Goal: Find contact information: Find contact information

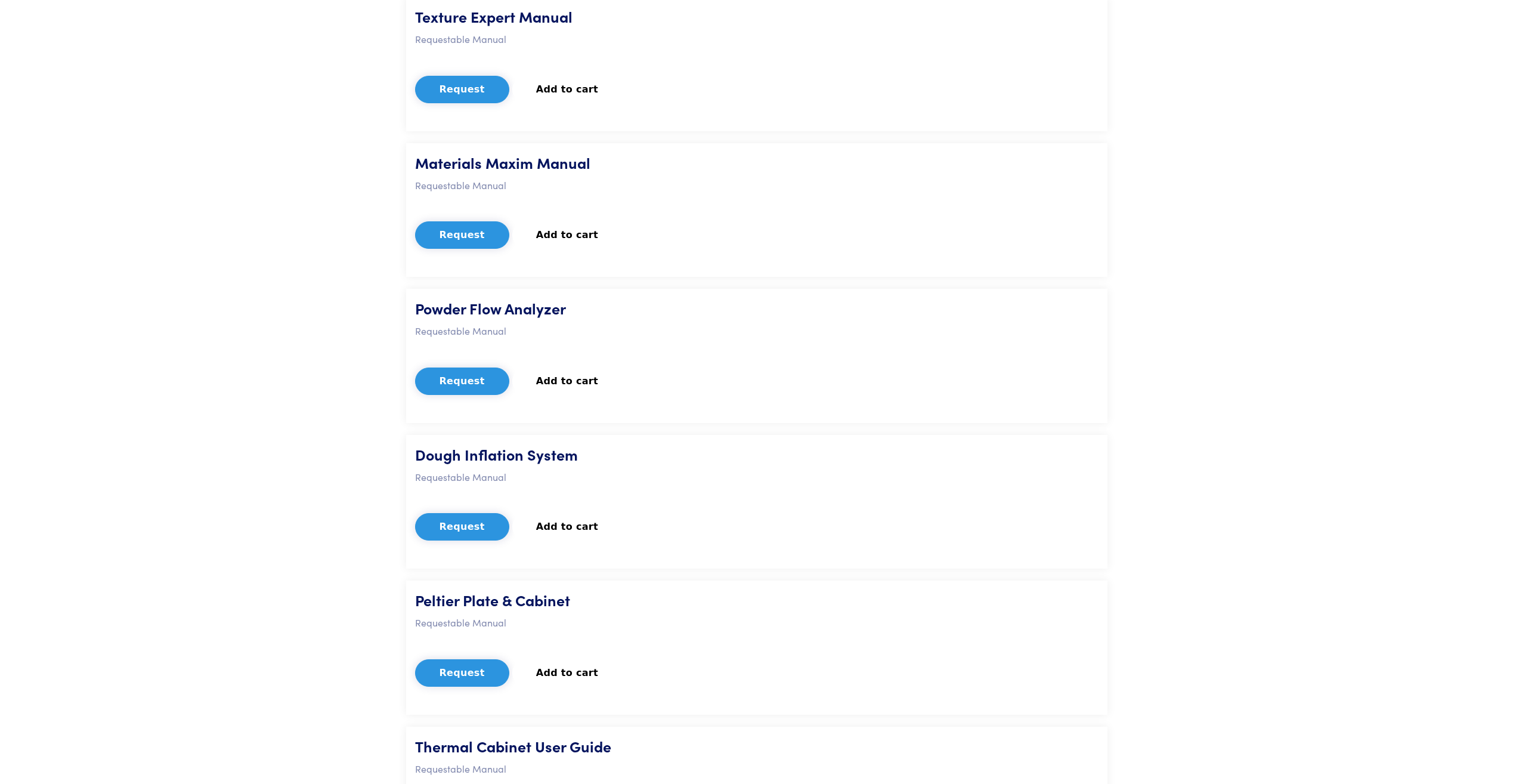
scroll to position [2391, 0]
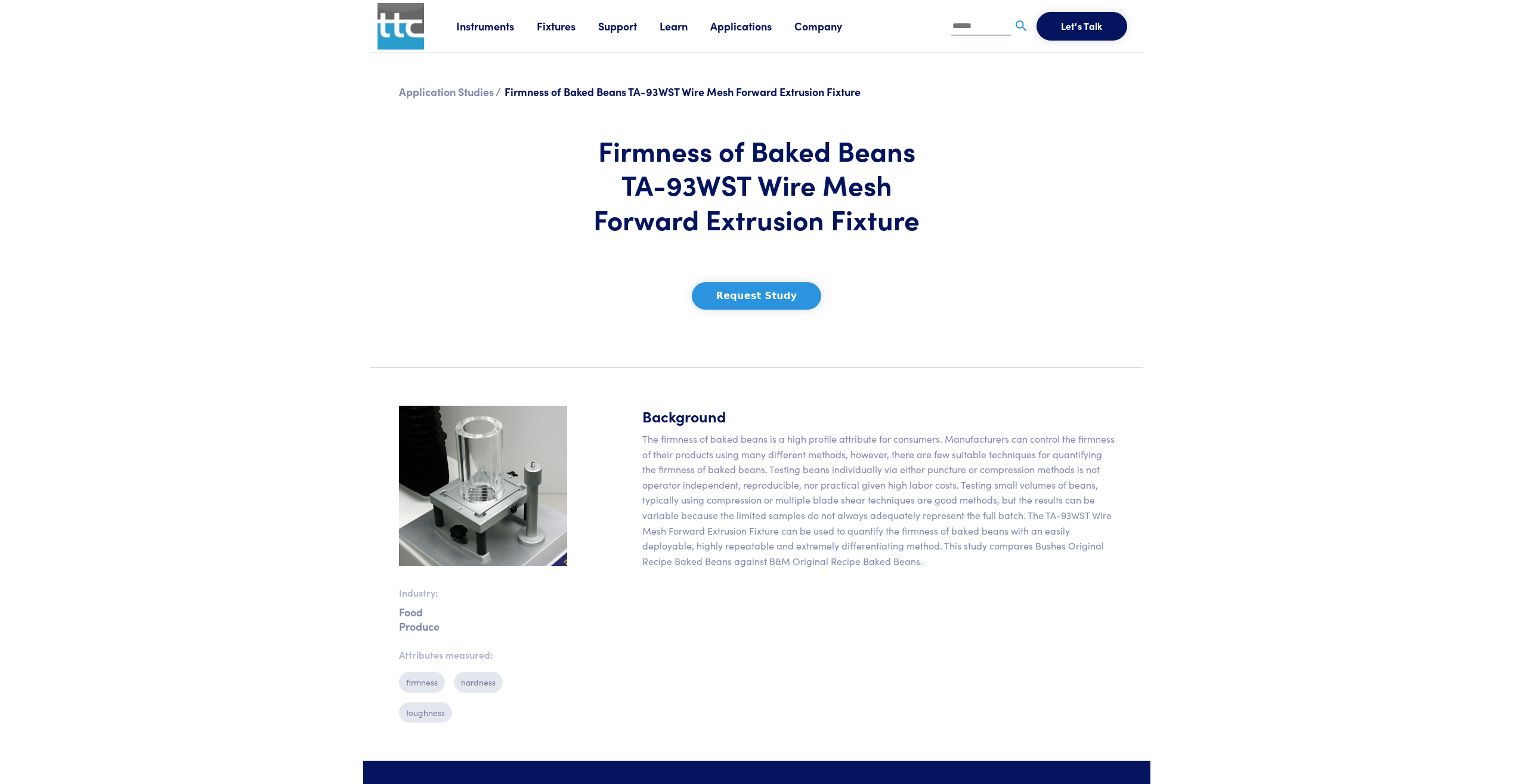
click at [738, 293] on button "Request Study" at bounding box center [757, 295] width 130 height 27
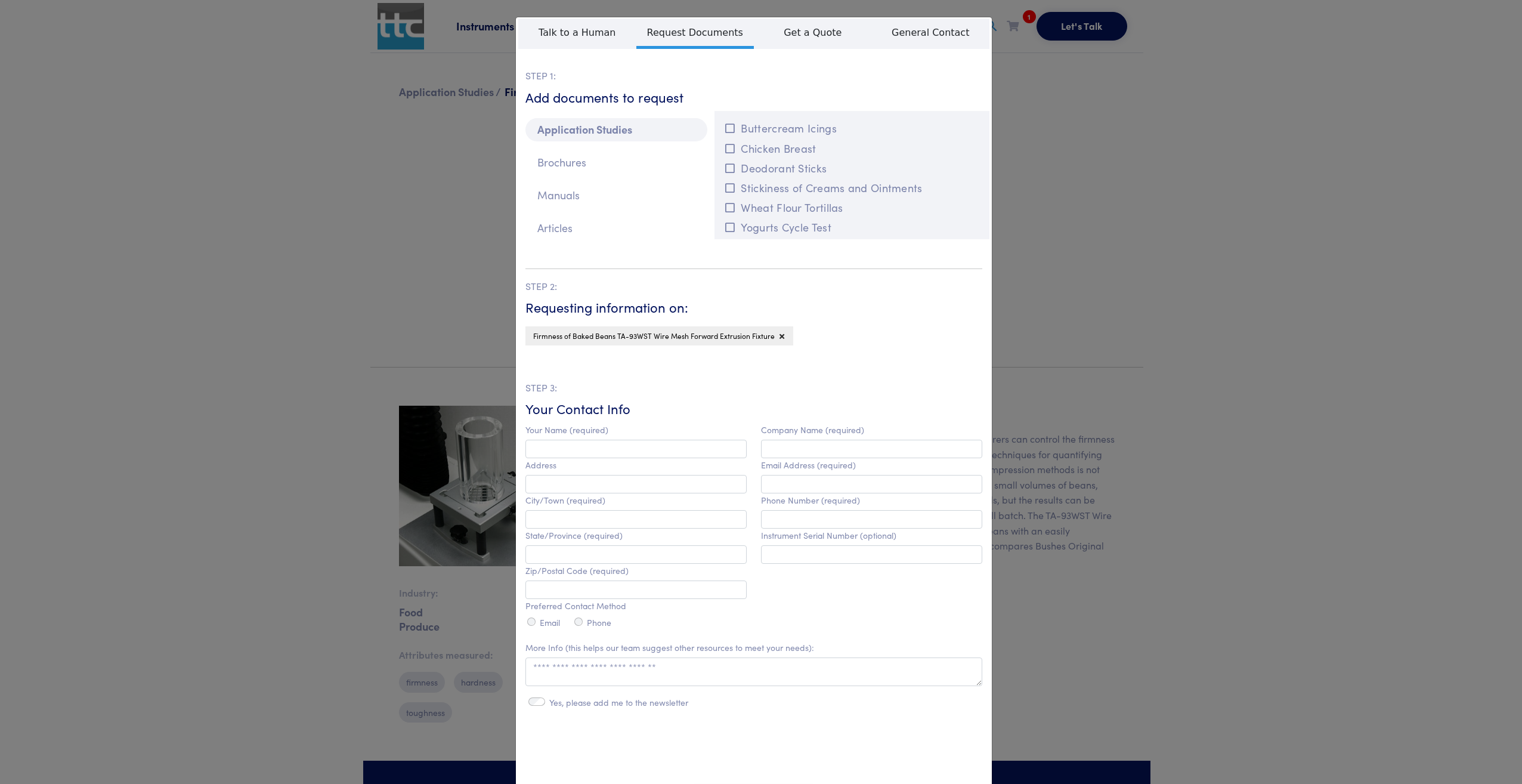
click at [1126, 230] on div "**********" at bounding box center [761, 392] width 1522 height 784
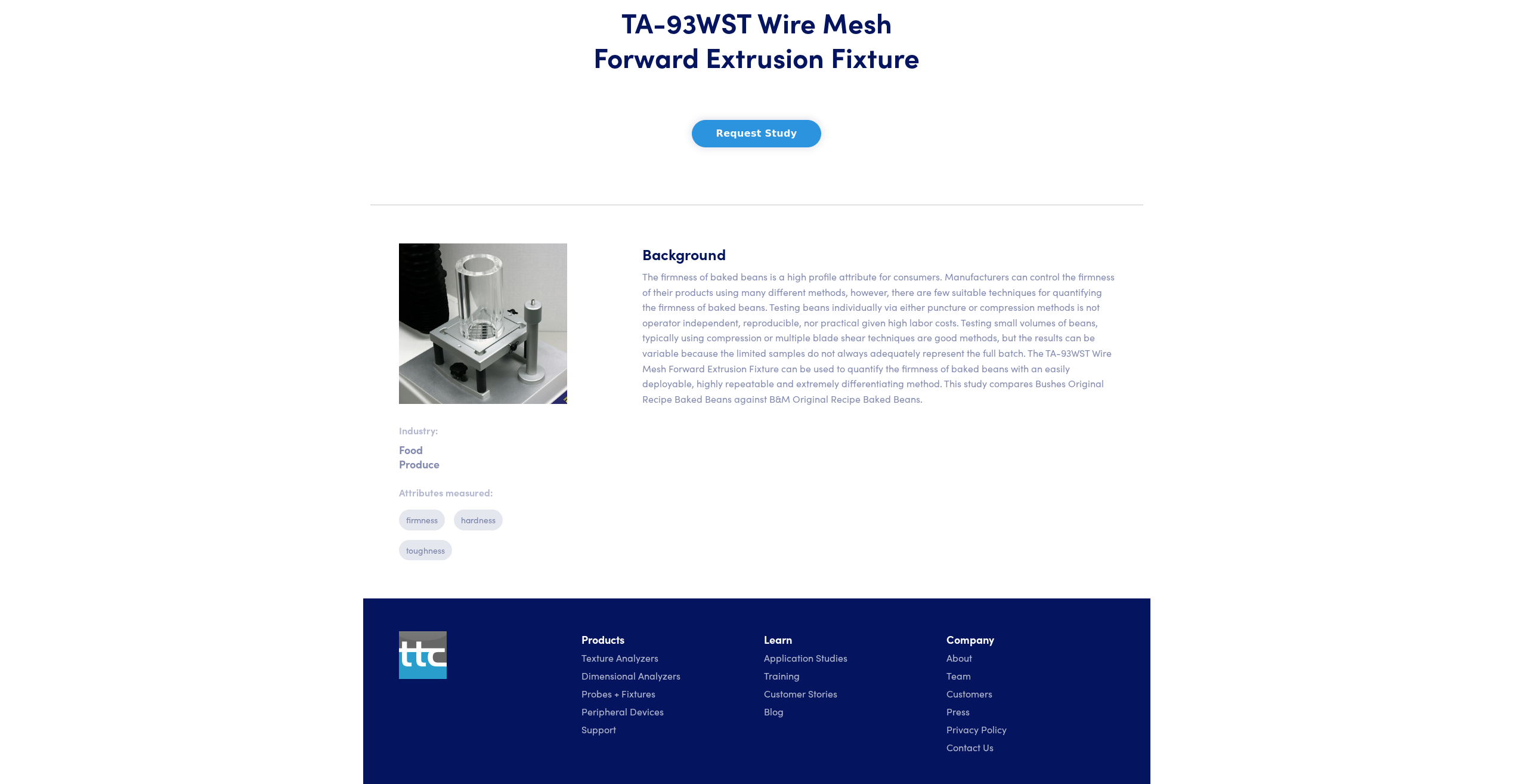
scroll to position [243, 0]
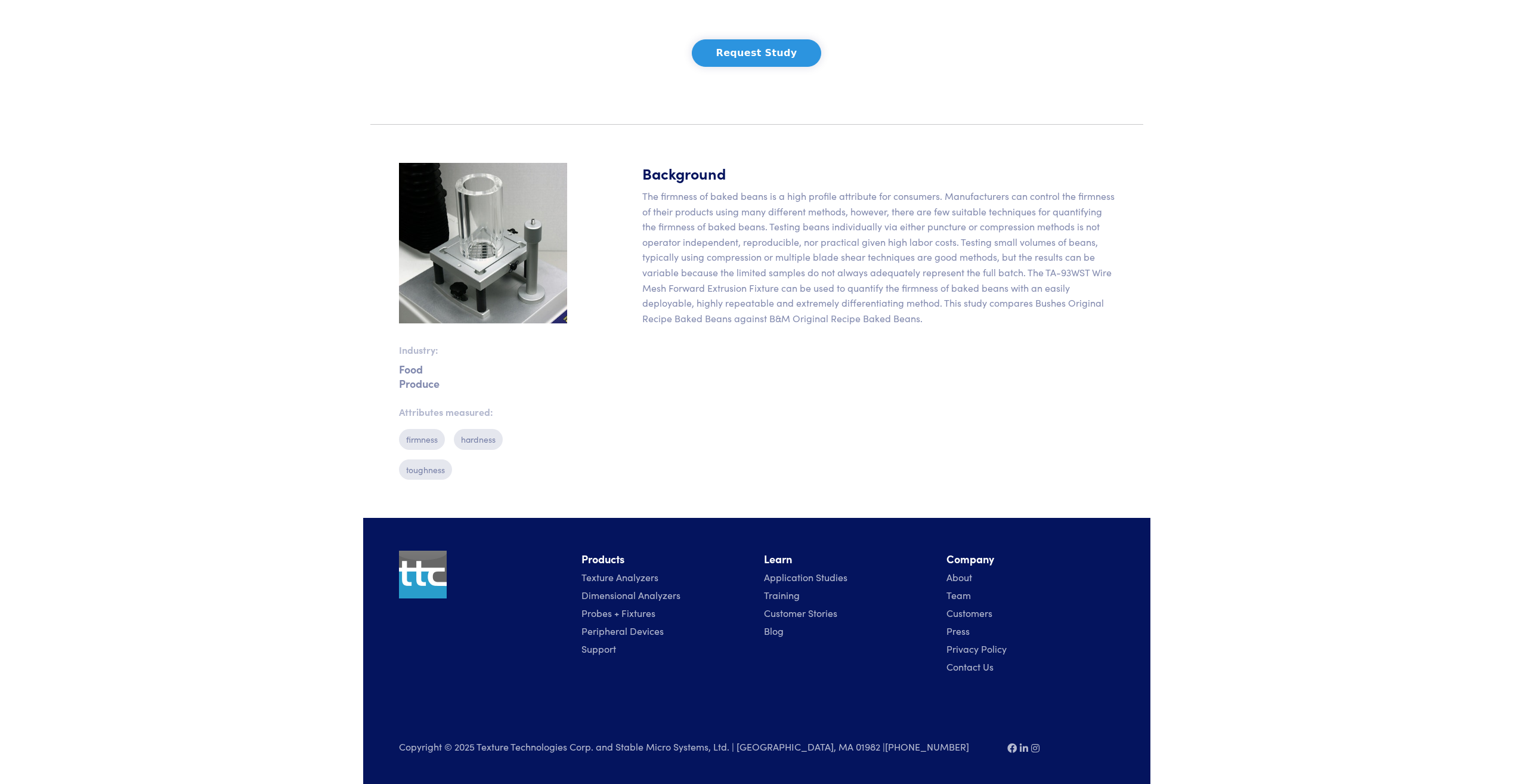
click at [972, 668] on link "Contact Us" at bounding box center [970, 666] width 47 height 13
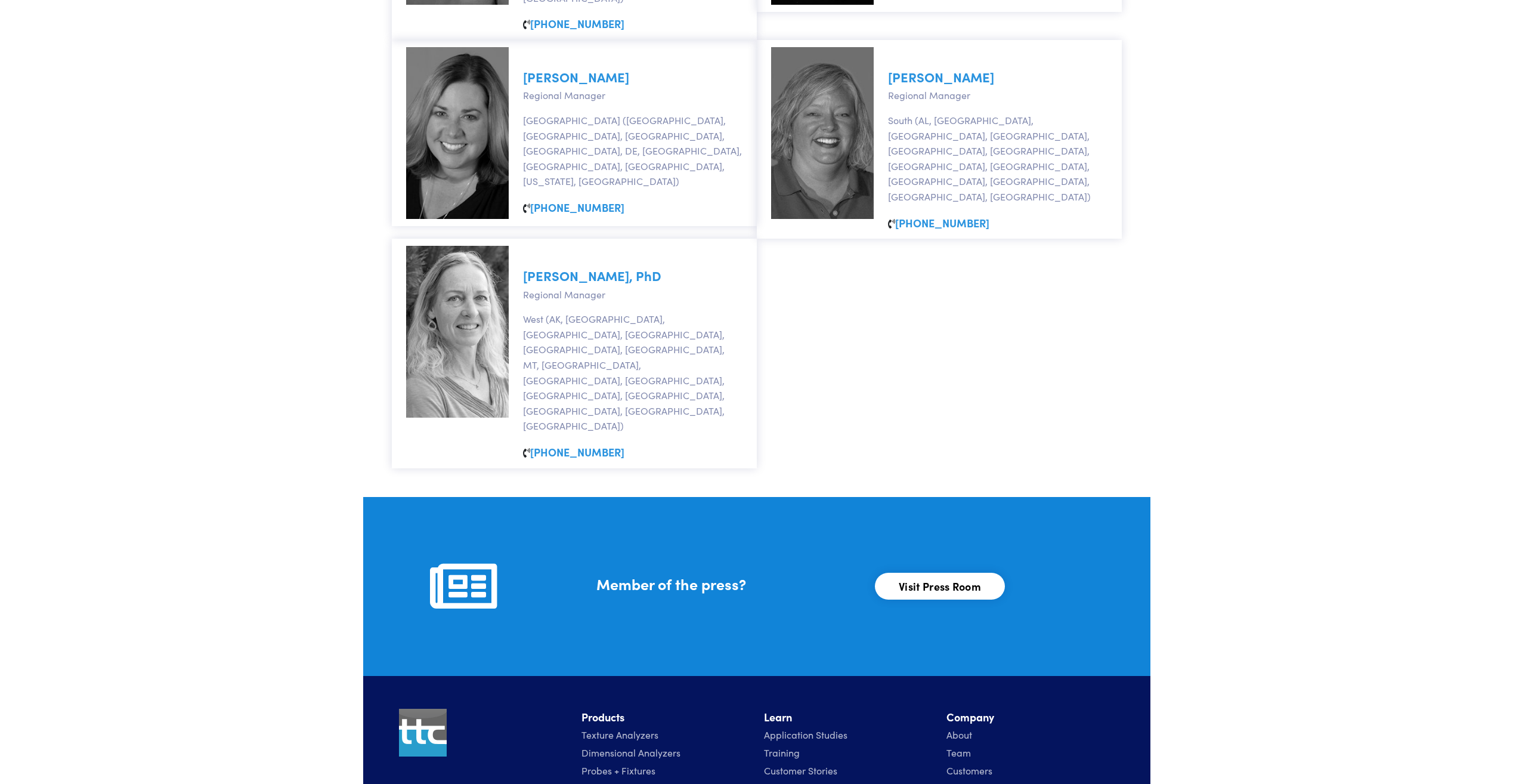
scroll to position [1014, 0]
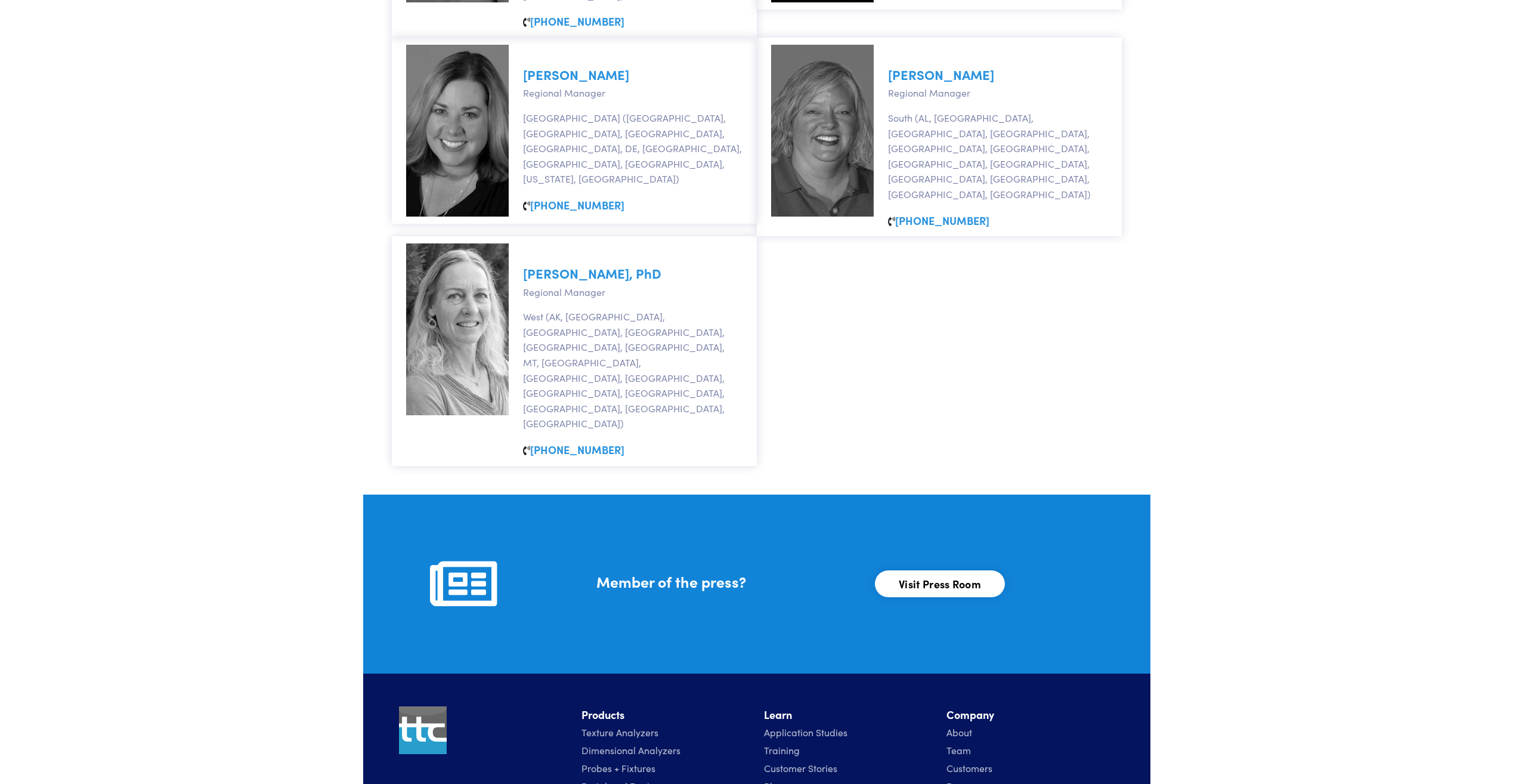
click at [640, 725] on link "Texture Analyzers" at bounding box center [620, 731] width 77 height 13
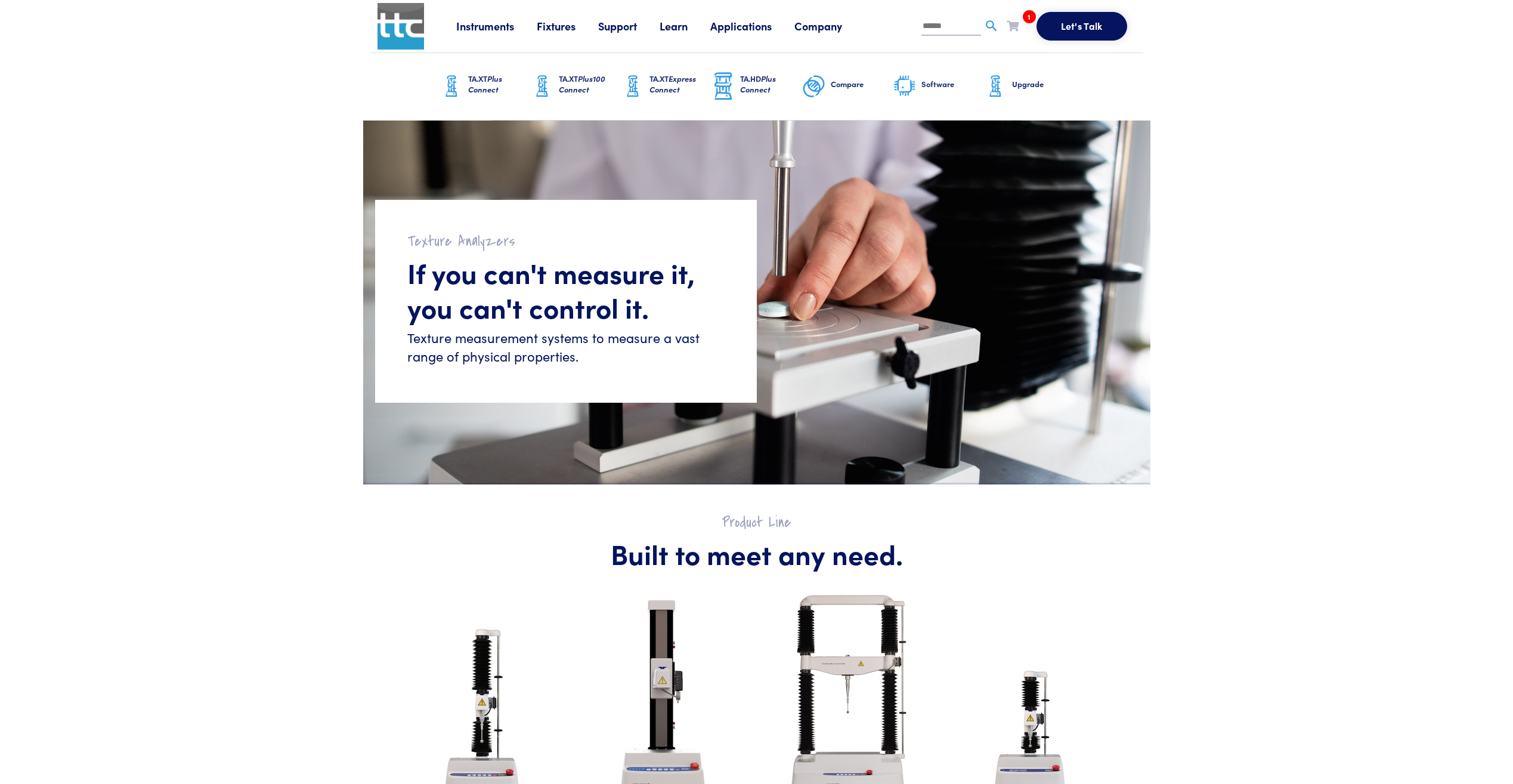
click at [1031, 83] on h6 "Upgrade" at bounding box center [1043, 84] width 62 height 11
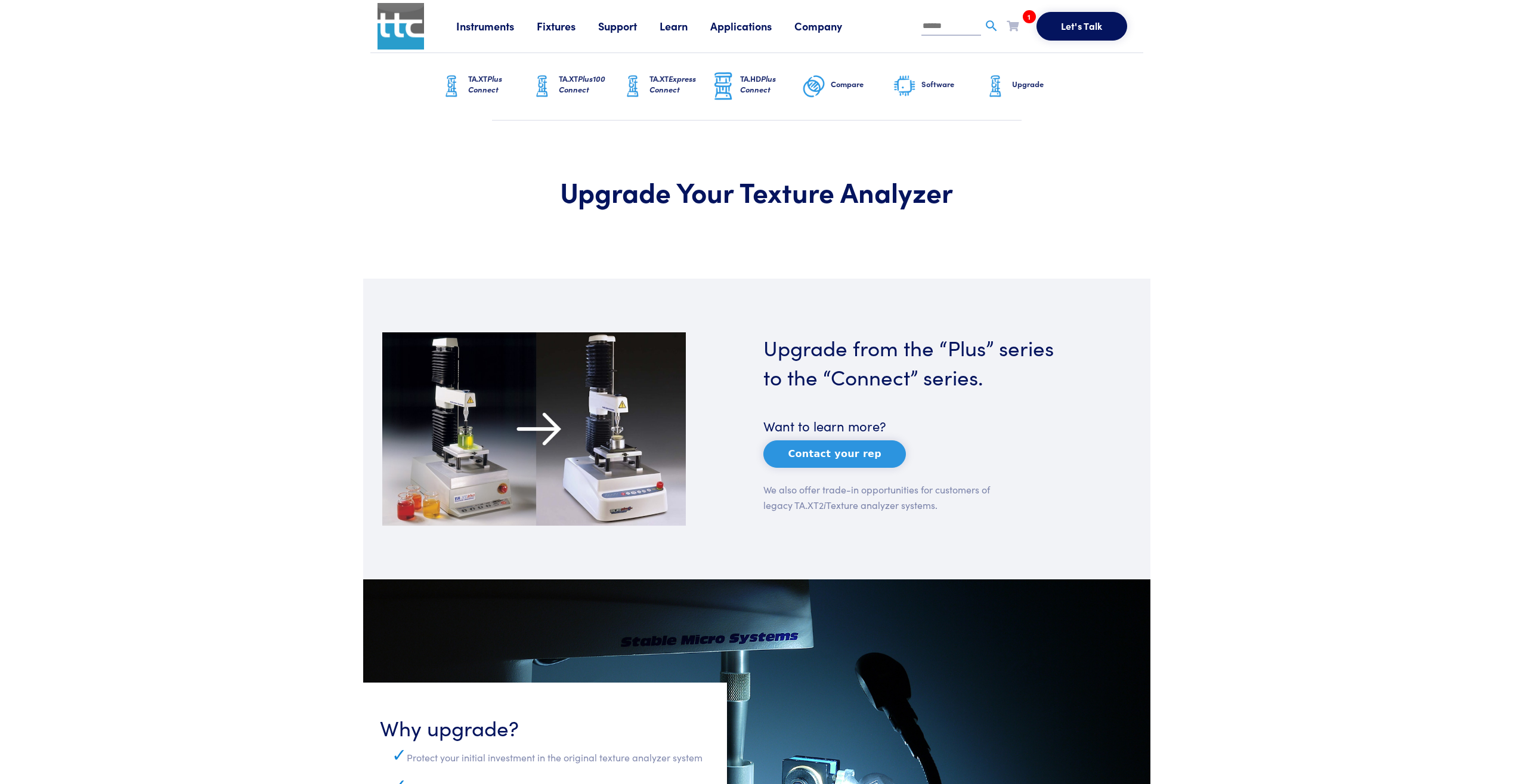
click at [497, 25] on link "Instruments" at bounding box center [497, 25] width 81 height 15
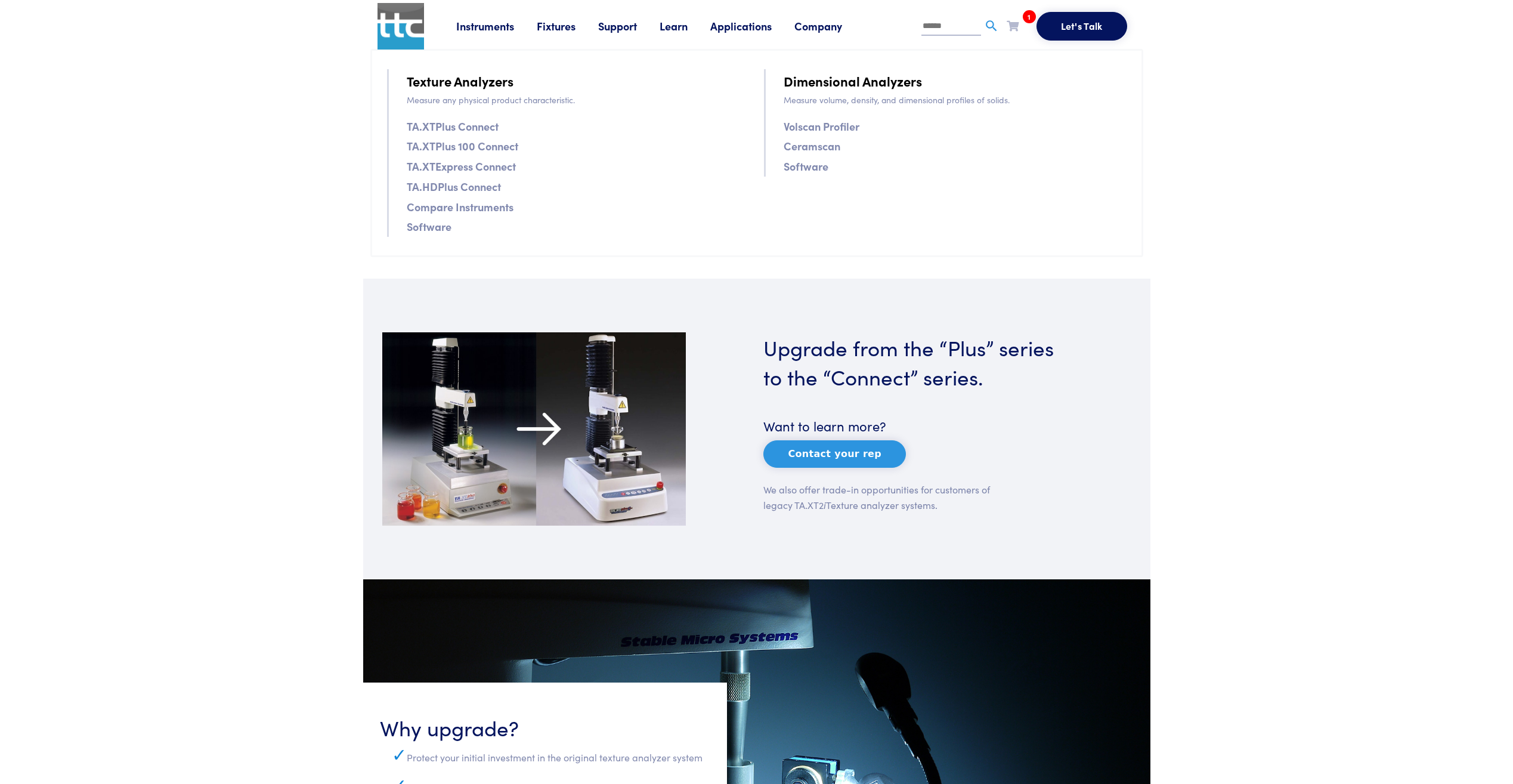
click at [472, 23] on link "Instruments" at bounding box center [497, 25] width 81 height 15
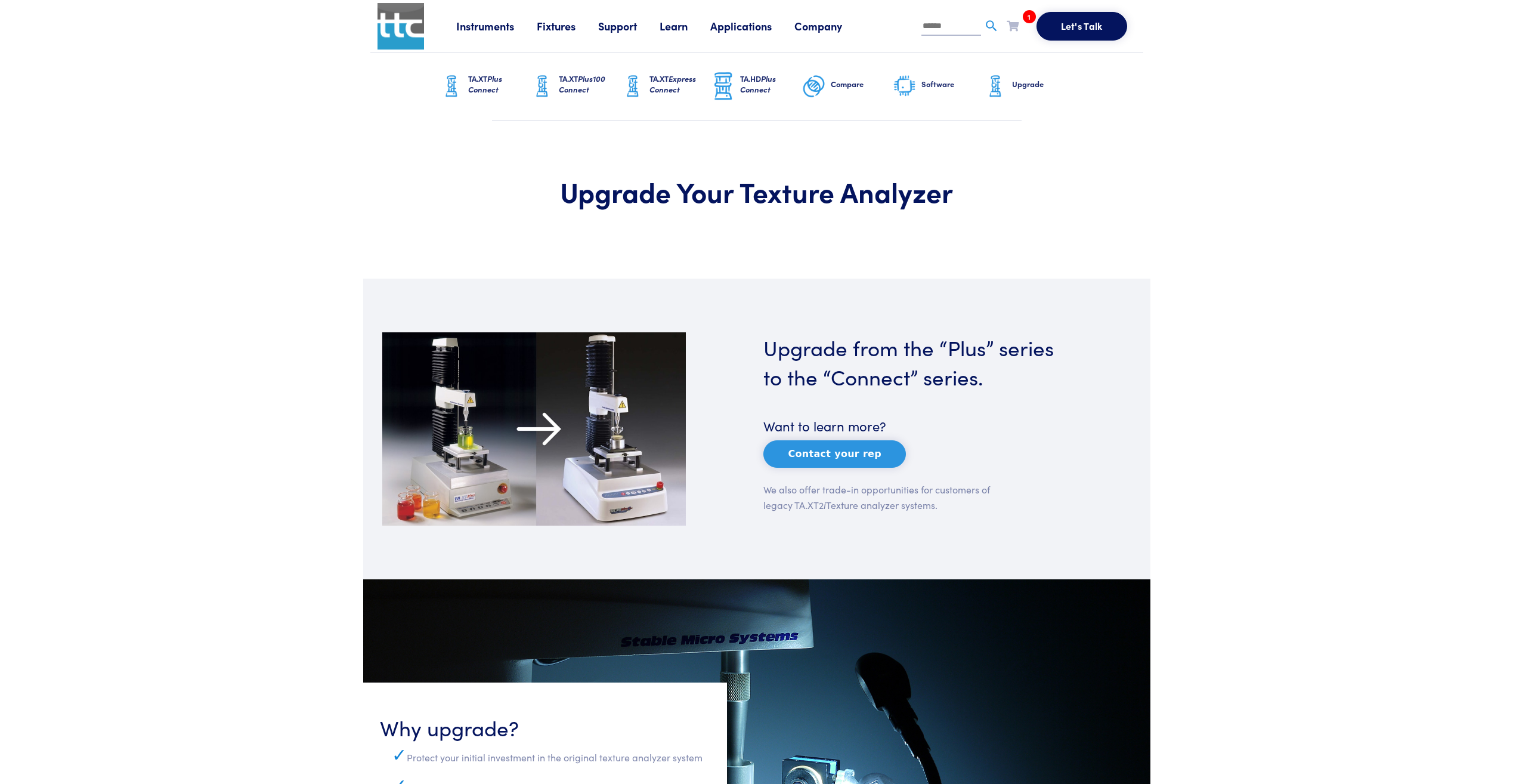
click at [399, 25] on img at bounding box center [400, 25] width 46 height 46
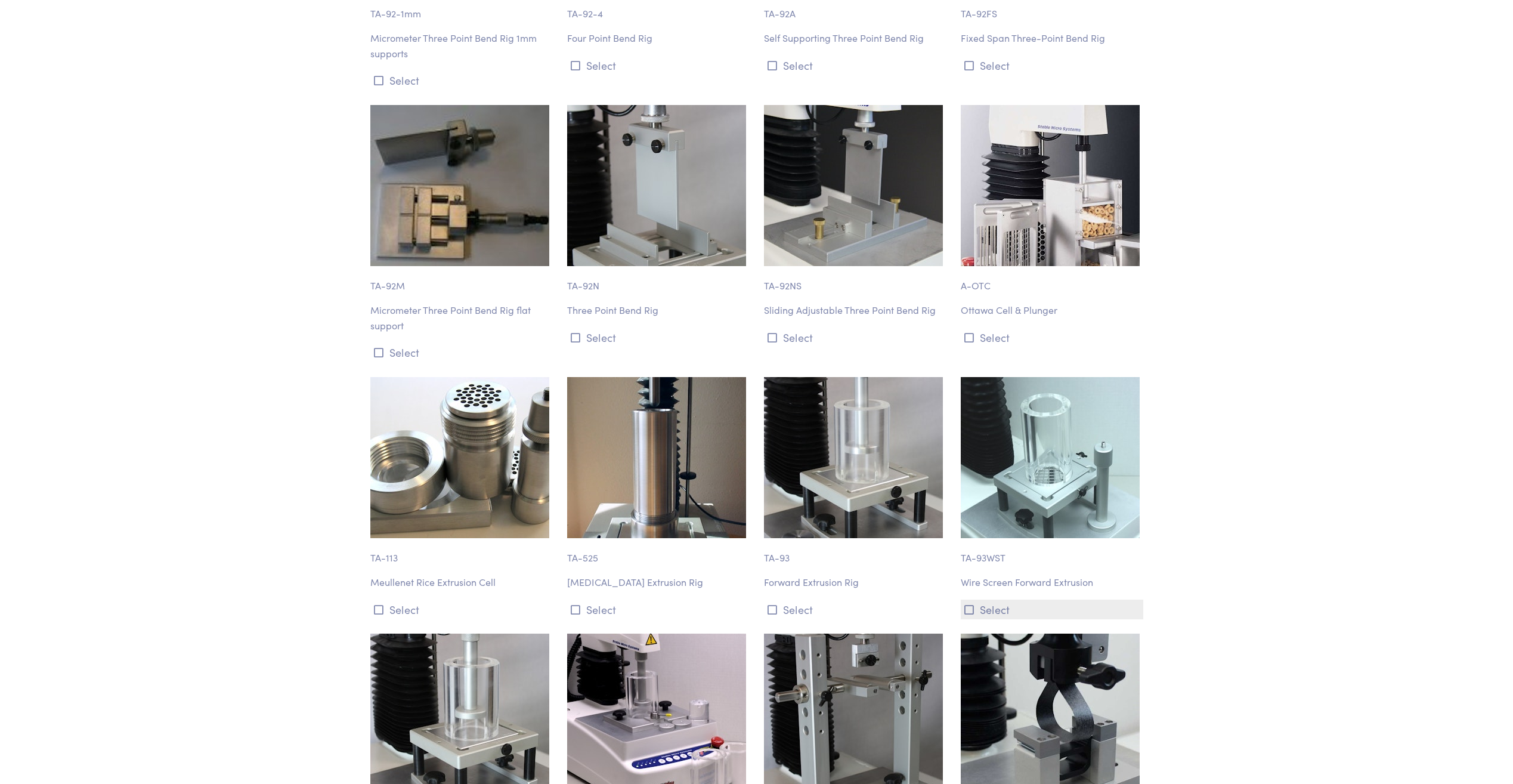
scroll to position [6918, 0]
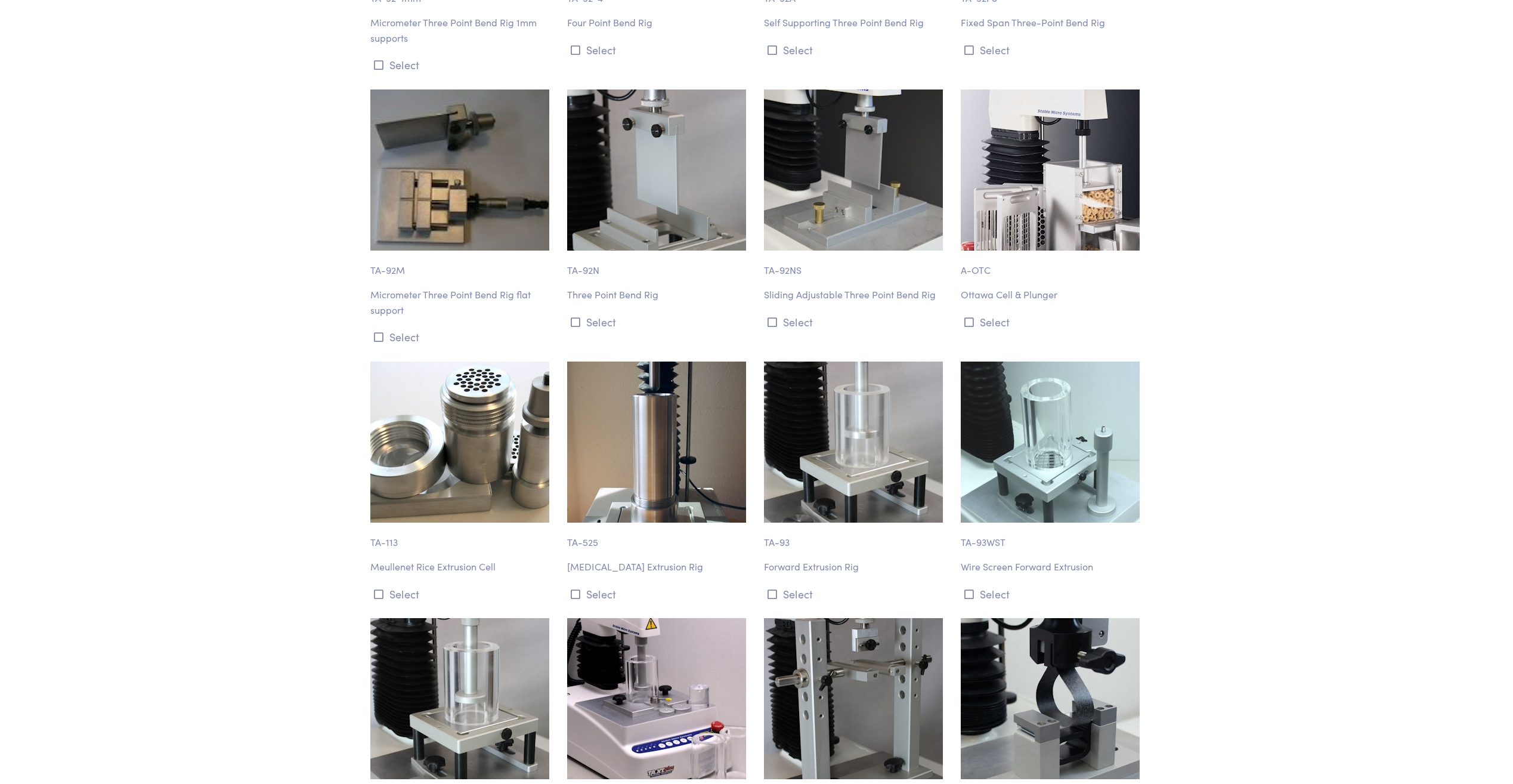
click at [1018, 457] on img at bounding box center [1050, 442] width 179 height 161
click at [1051, 461] on img at bounding box center [1050, 442] width 179 height 161
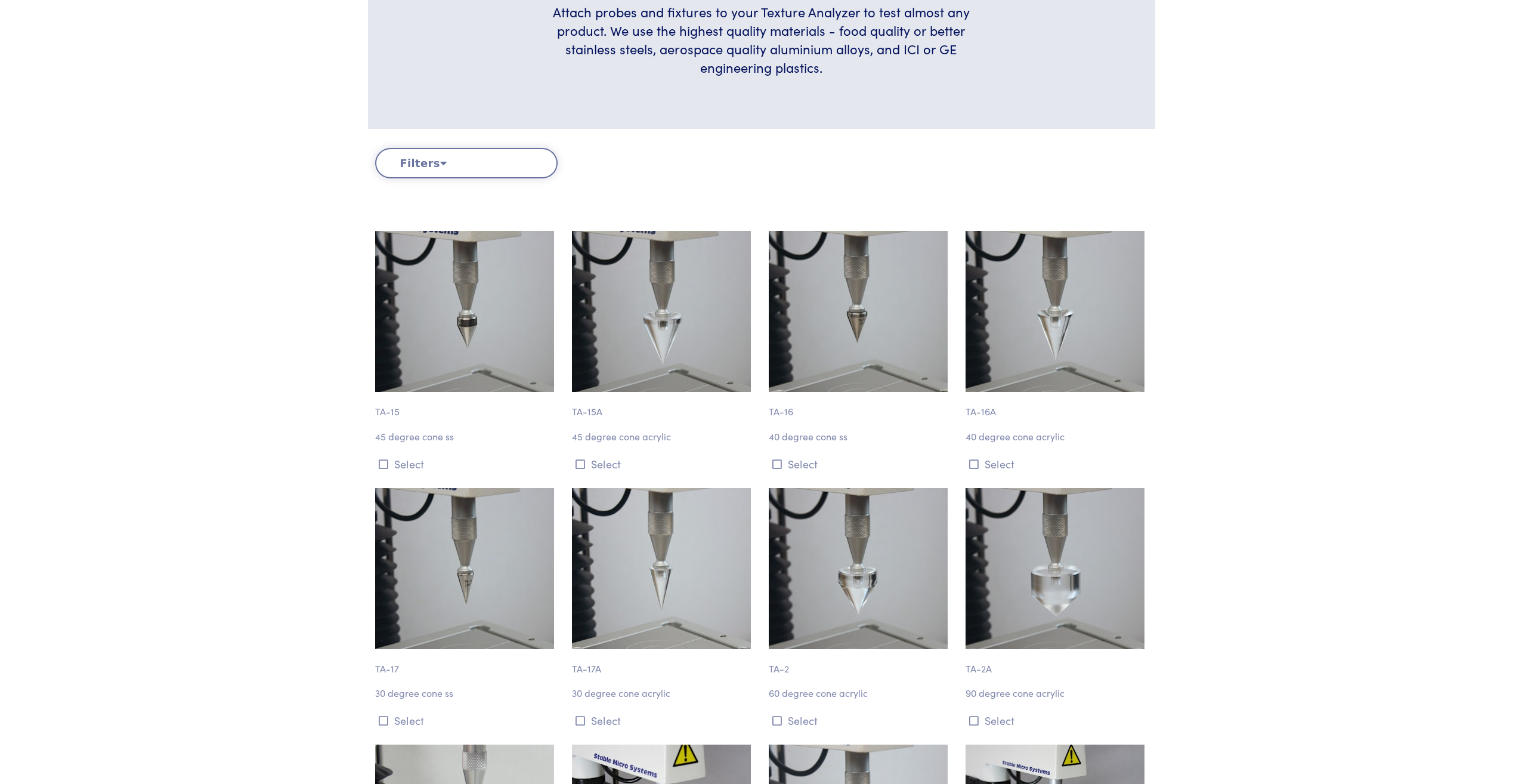
scroll to position [0, 0]
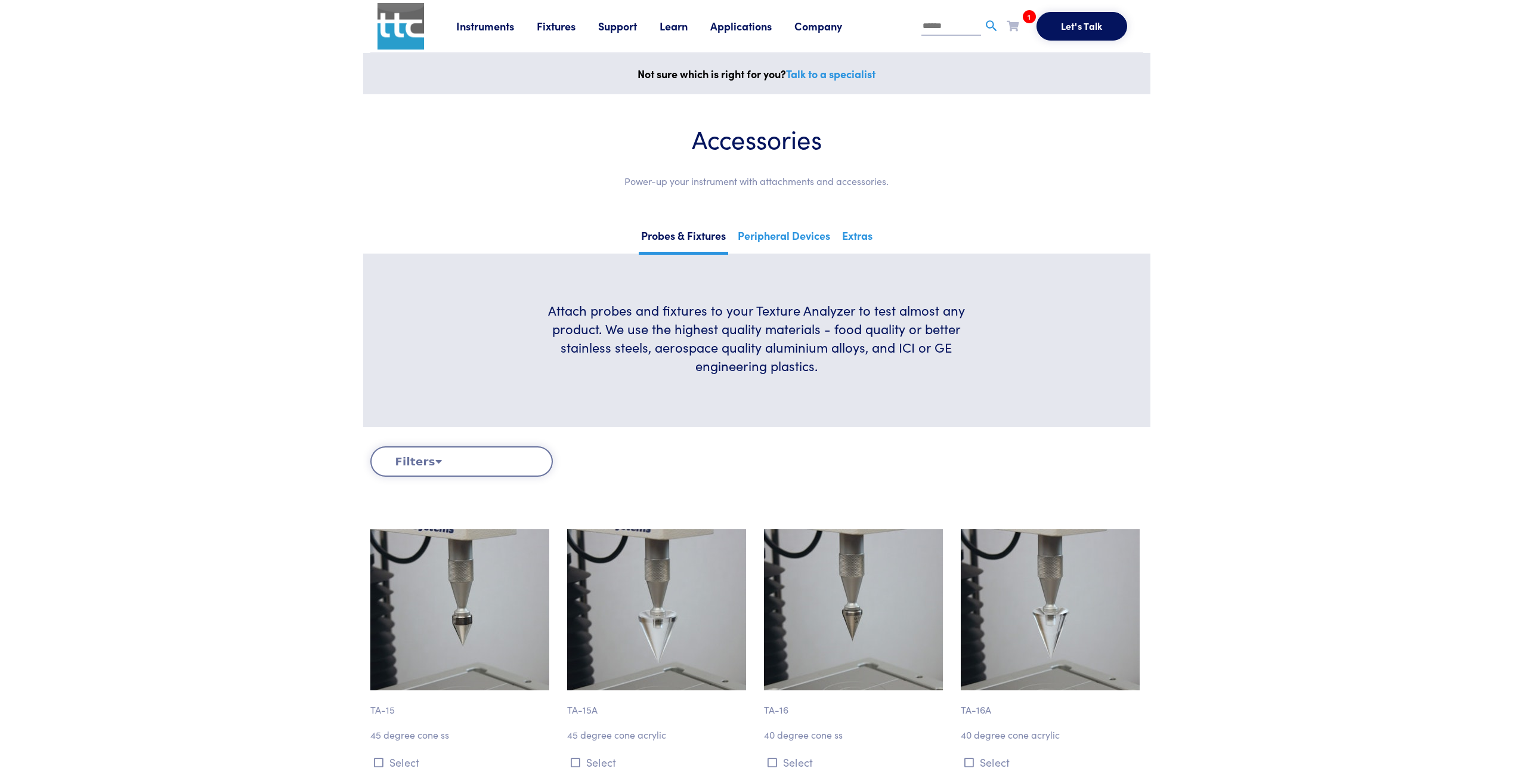
click at [1070, 27] on button "Let's Talk" at bounding box center [1081, 26] width 90 height 29
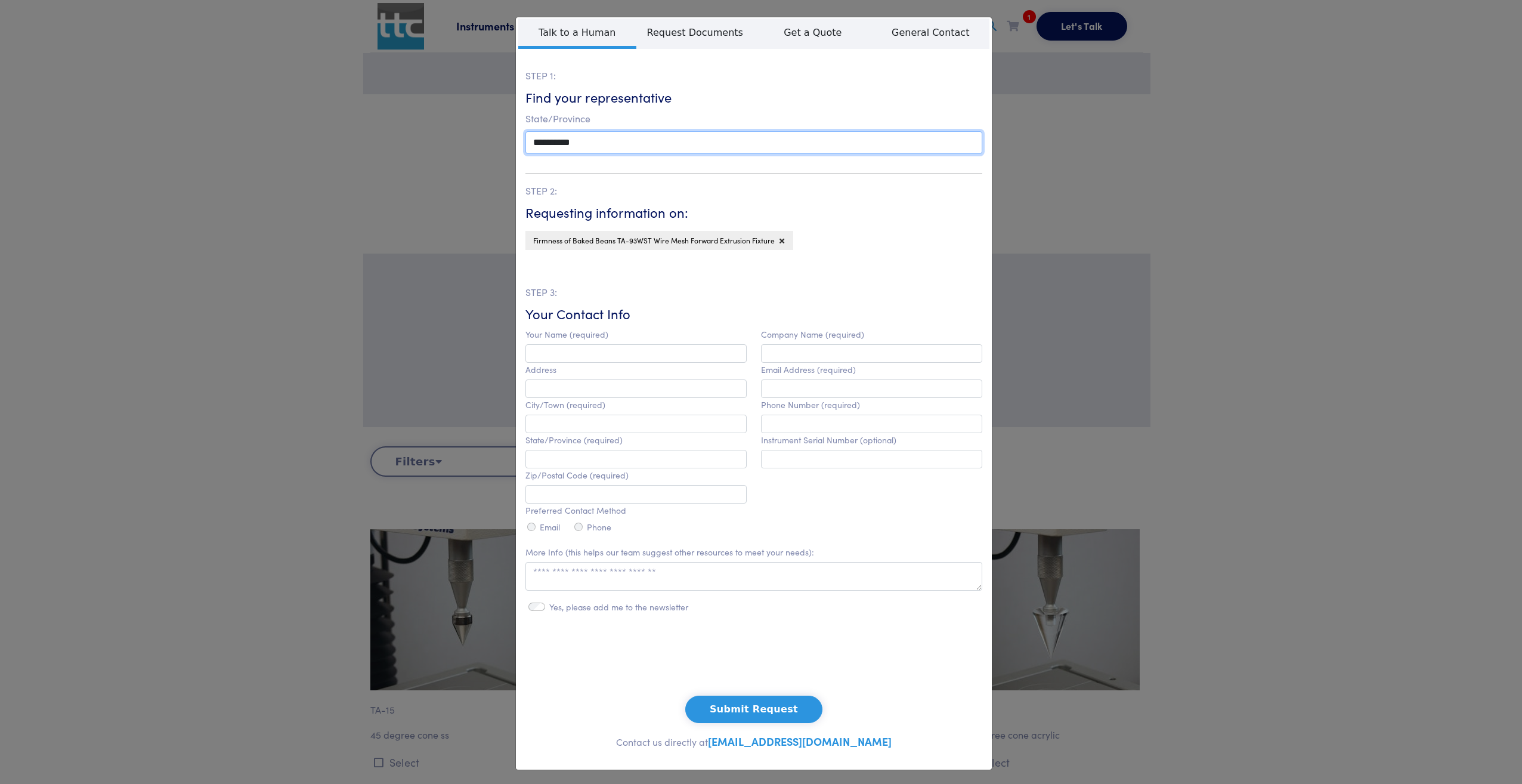
click at [594, 145] on select "**********" at bounding box center [754, 143] width 457 height 23
select select "**"
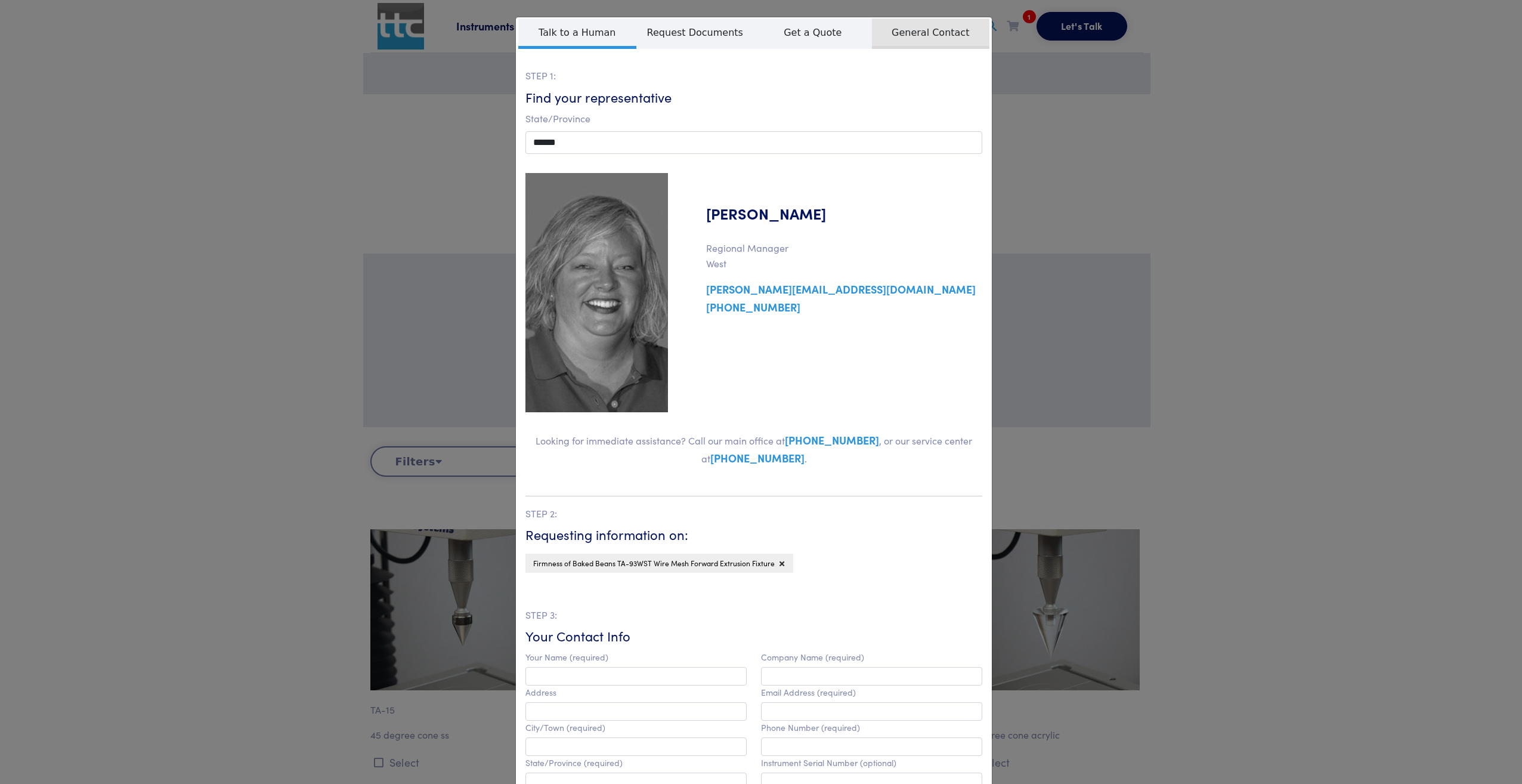
click at [917, 25] on span "General Contact" at bounding box center [931, 33] width 118 height 31
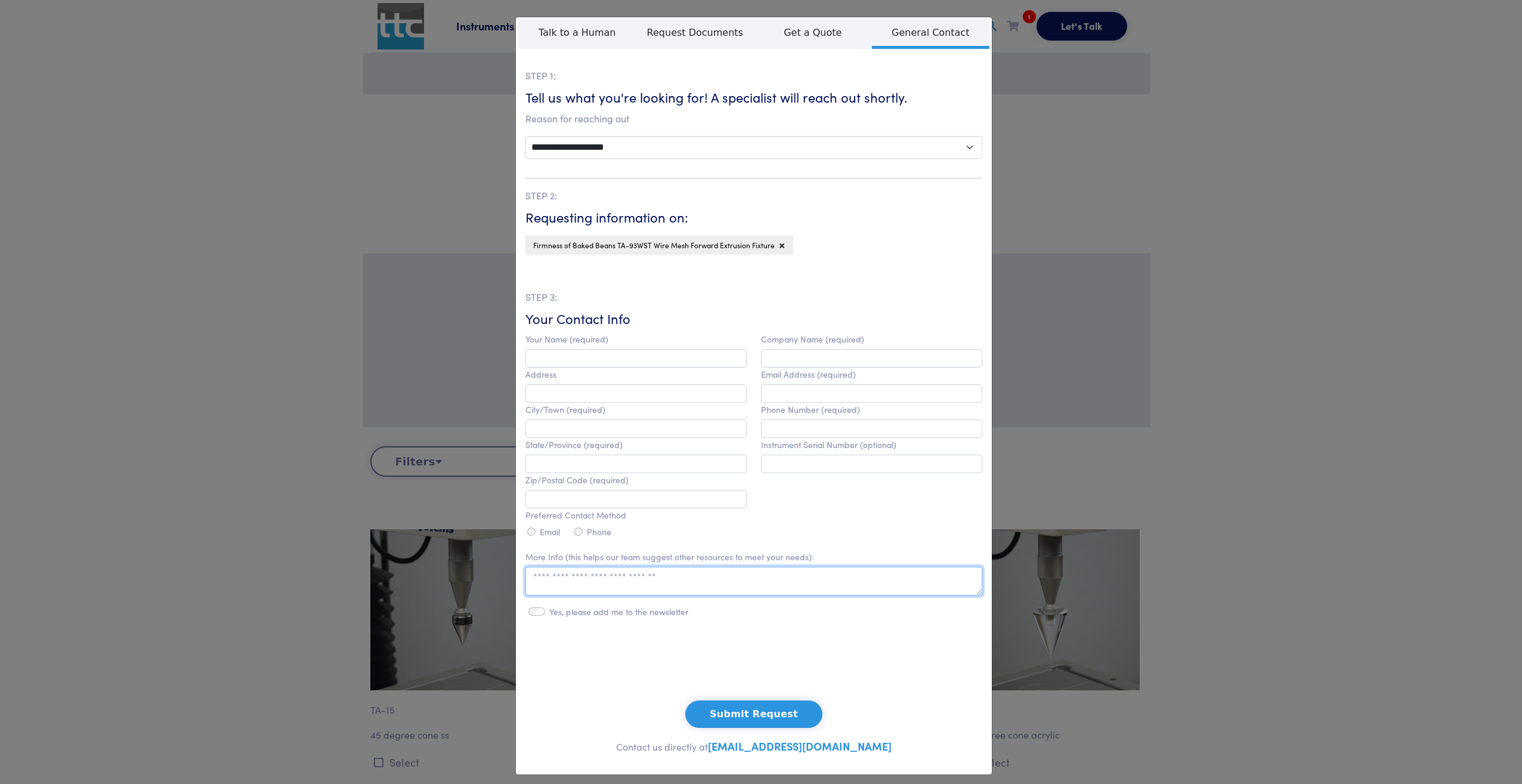
click at [626, 580] on textarea at bounding box center [754, 581] width 457 height 29
click at [590, 348] on div "Your Name (required) Address City/Town (required) State/Province (required) Zip…" at bounding box center [636, 436] width 236 height 208
click at [589, 362] on input "text" at bounding box center [636, 357] width 222 height 18
click at [945, 689] on div at bounding box center [754, 665] width 457 height 46
click at [797, 751] on link "[EMAIL_ADDRESS][DOMAIN_NAME]" at bounding box center [800, 745] width 184 height 15
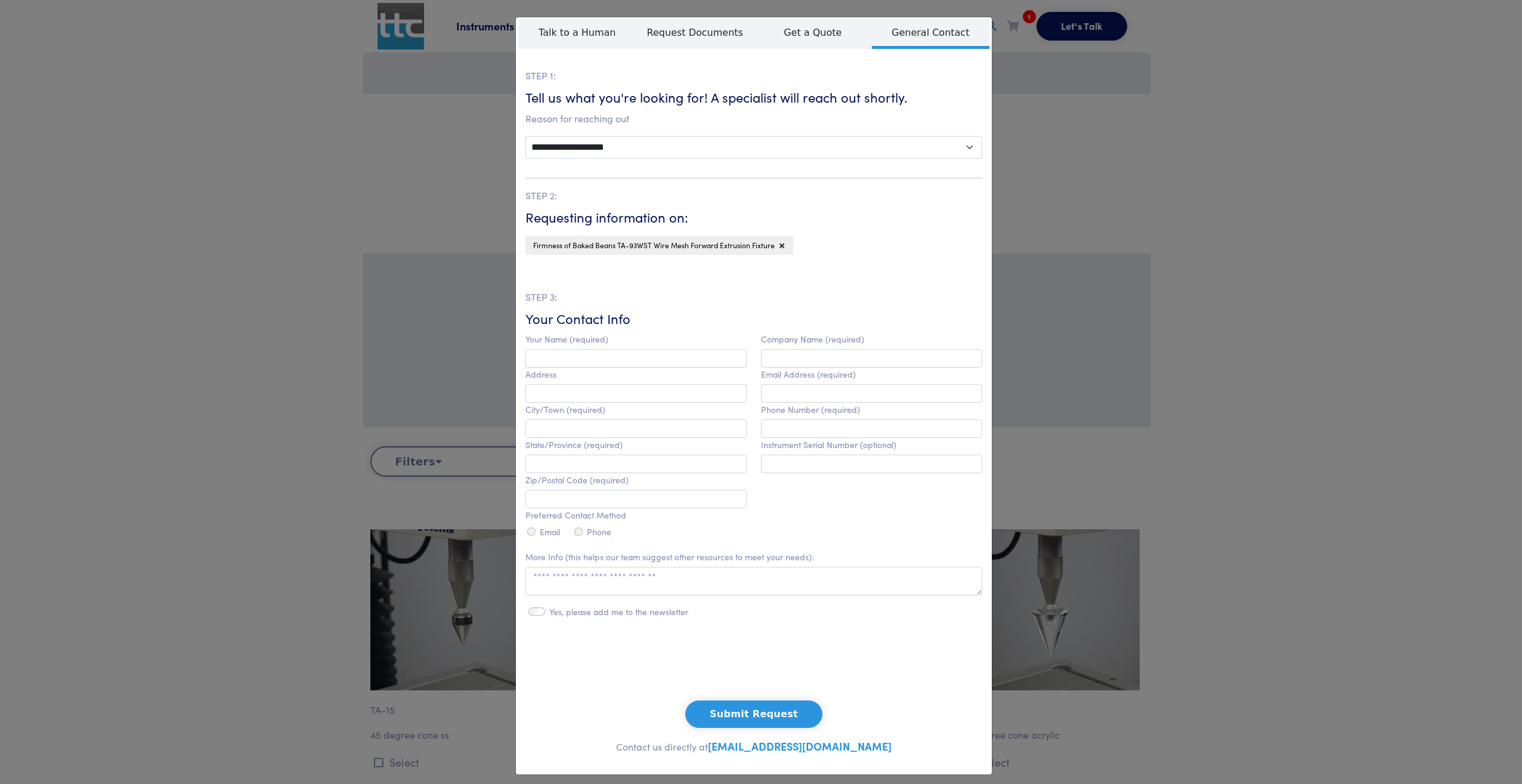
drag, startPoint x: 798, startPoint y: 751, endPoint x: 715, endPoint y: 767, distance: 84.5
click at [715, 765] on fieldset "**********" at bounding box center [754, 396] width 457 height 738
drag, startPoint x: 717, startPoint y: 748, endPoint x: 874, endPoint y: 749, distance: 157.0
click at [874, 749] on p "Contact us directly at [EMAIL_ADDRESS][DOMAIN_NAME]" at bounding box center [754, 746] width 457 height 18
copy link "[EMAIL_ADDRESS][DOMAIN_NAME]"
